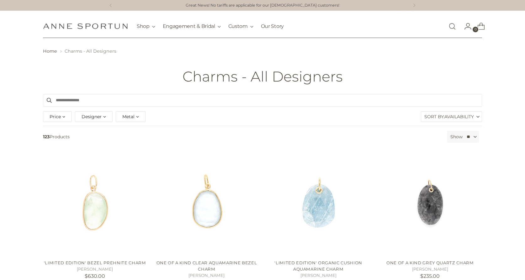
click at [99, 117] on span "Designer" at bounding box center [92, 116] width 20 height 7
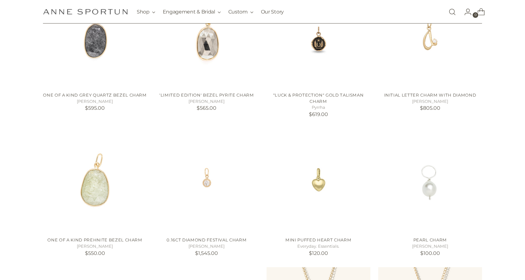
scroll to position [331, 0]
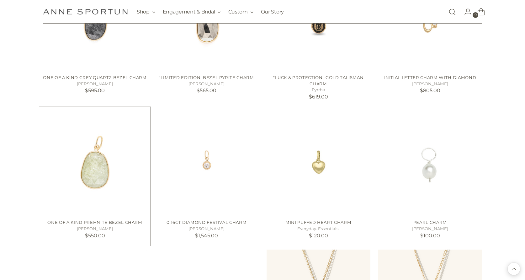
click at [92, 166] on img "One of a Kind Prehnite Bezel Charm" at bounding box center [95, 163] width 104 height 104
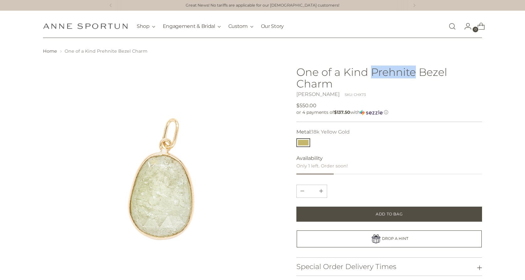
drag, startPoint x: 371, startPoint y: 71, endPoint x: 416, endPoint y: 72, distance: 44.6
click at [416, 72] on h1 "One of a Kind Prehnite Bezel Charm" at bounding box center [390, 77] width 186 height 23
copy h1 "Prehnite"
